Goal: Transaction & Acquisition: Purchase product/service

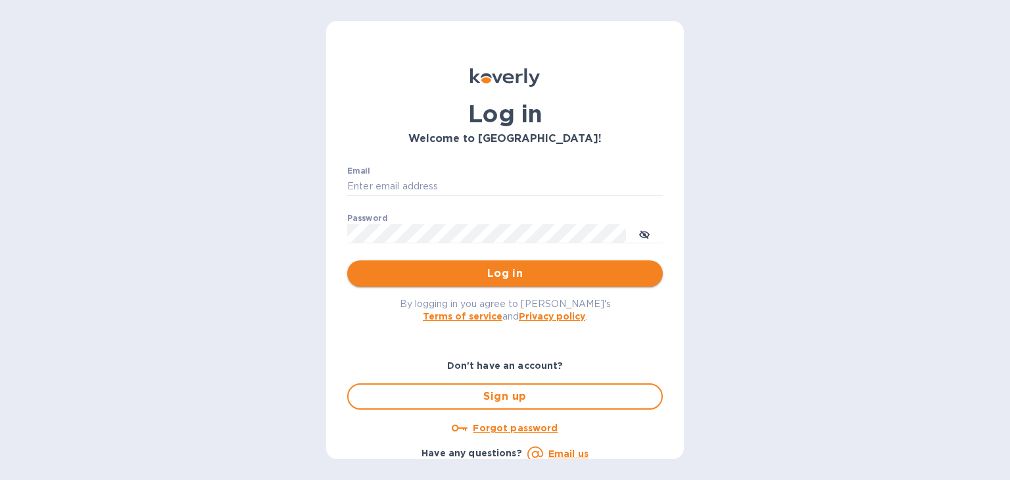
type input "josh@aeinternationalgroup.com"
click at [515, 272] on span "Log in" at bounding box center [505, 274] width 295 height 16
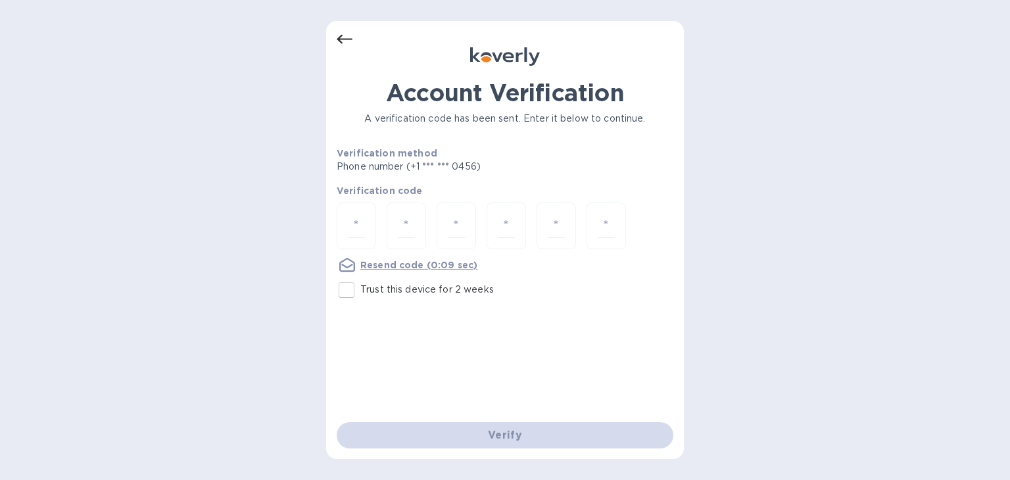
click at [354, 295] on input "Trust this device for 2 weeks" at bounding box center [347, 290] width 28 height 28
checkbox input "true"
click at [370, 214] on div at bounding box center [356, 226] width 39 height 47
type input "2"
type input "4"
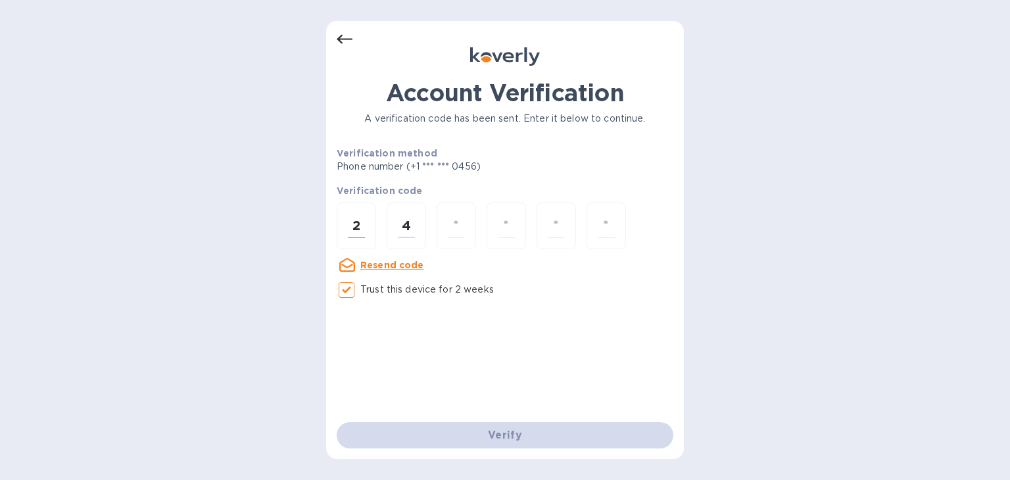
type input "1"
type input "3"
type input "8"
type input "2"
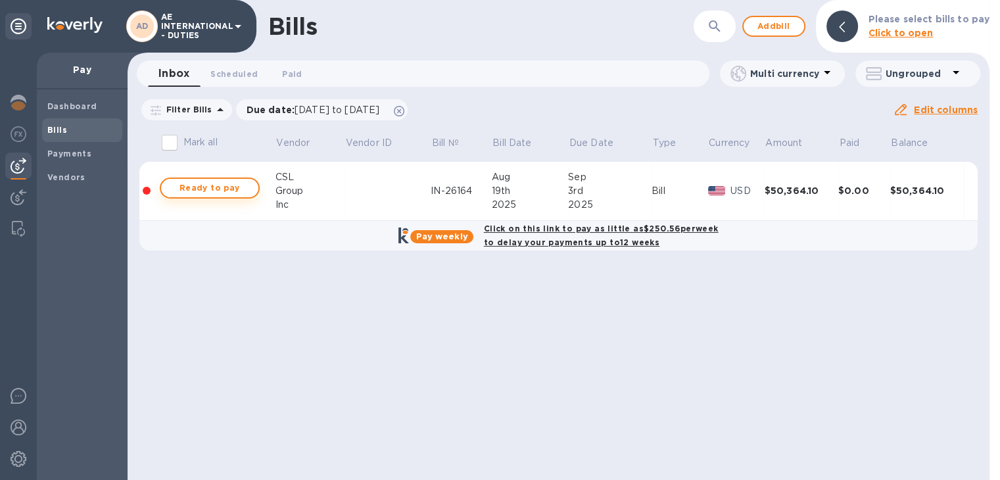
click at [212, 185] on span "Ready to pay" at bounding box center [210, 188] width 76 height 16
checkbox input "true"
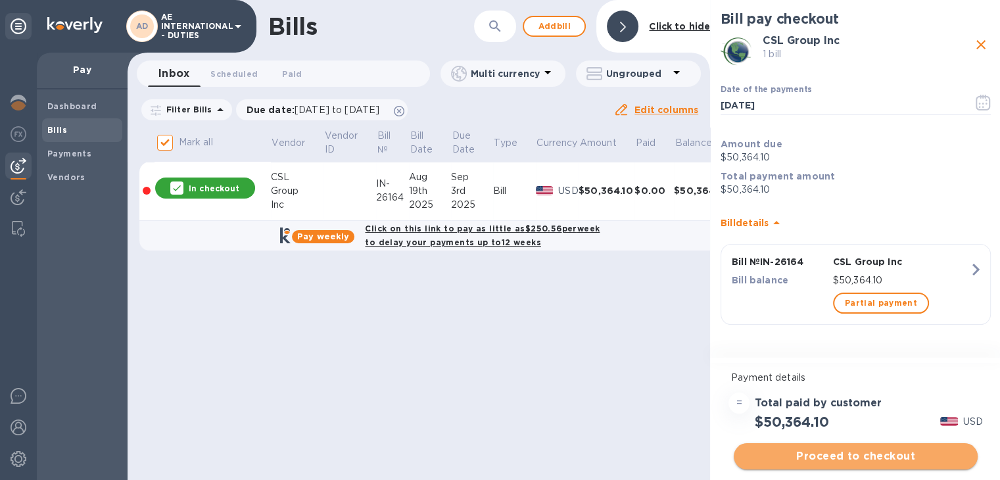
click at [789, 451] on span "Proceed to checkout" at bounding box center [855, 456] width 223 height 16
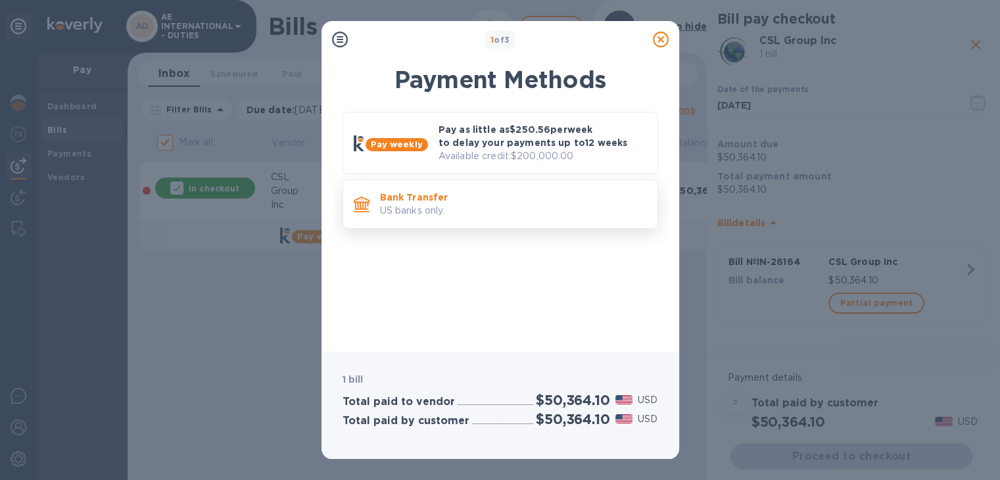
click at [476, 204] on p "US banks only." at bounding box center [513, 211] width 267 height 14
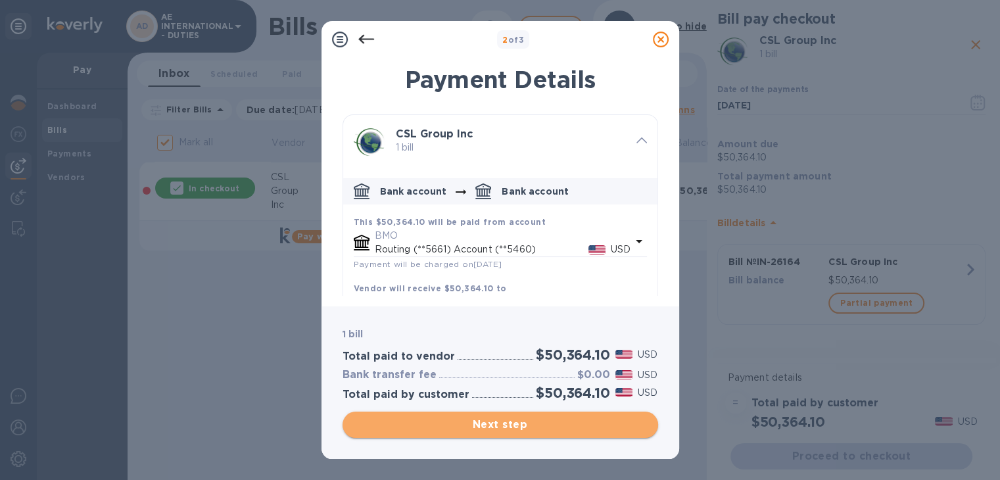
click at [523, 429] on span "Next step" at bounding box center [500, 425] width 295 height 16
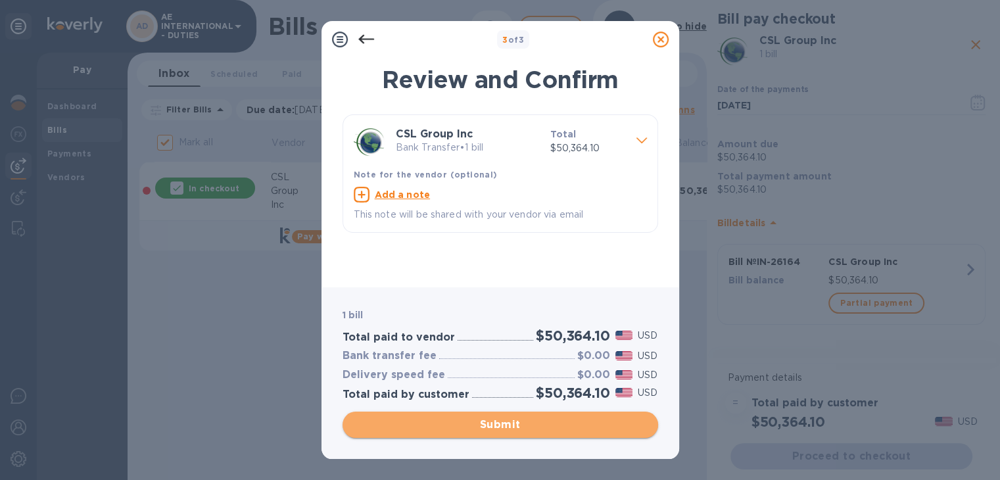
click at [554, 423] on span "Submit" at bounding box center [500, 425] width 295 height 16
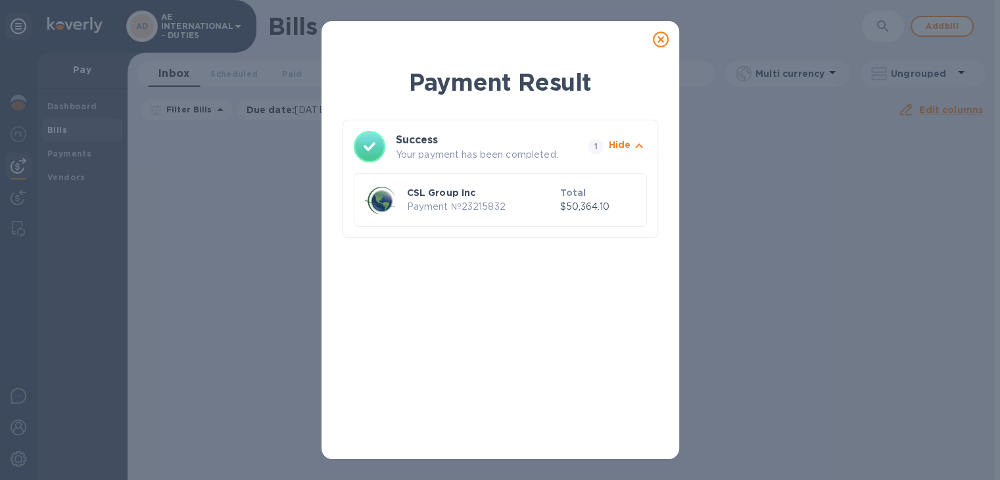
click at [660, 38] on icon at bounding box center [661, 40] width 16 height 16
